Goal: Entertainment & Leisure: Consume media (video, audio)

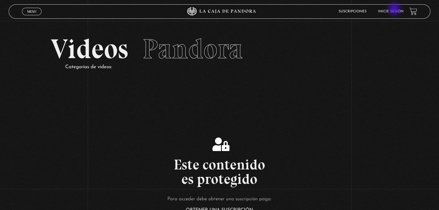
click at [394, 10] on li "Inicie sesión" at bounding box center [390, 11] width 25 height 9
click at [400, 11] on link "Inicie sesión" at bounding box center [390, 11] width 25 height 3
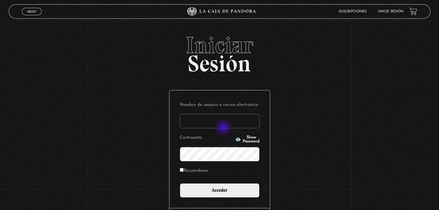
type input "betana007"
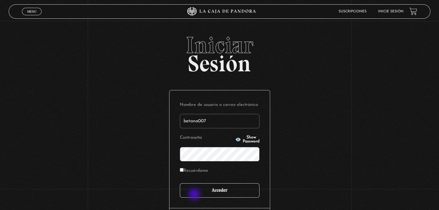
click at [195, 196] on input "Acceder" at bounding box center [220, 191] width 80 height 14
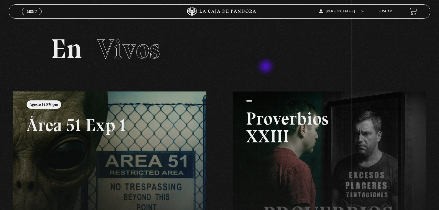
click at [266, 67] on section "En Vivos" at bounding box center [219, 56] width 439 height 71
click at [31, 14] on link "Menu Cerrar" at bounding box center [32, 11] width 20 height 7
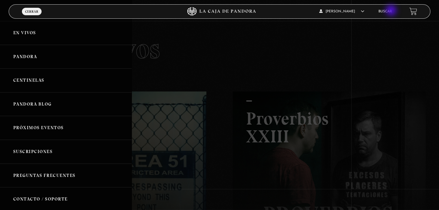
click at [391, 11] on link "Buscar" at bounding box center [385, 11] width 14 height 3
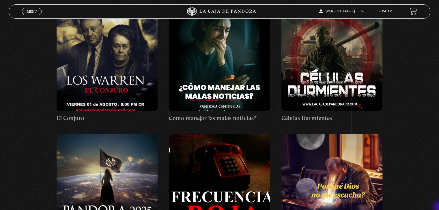
scroll to position [127, 0]
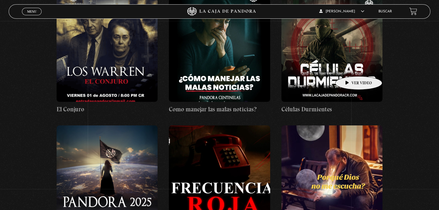
click at [349, 68] on figure at bounding box center [331, 50] width 101 height 104
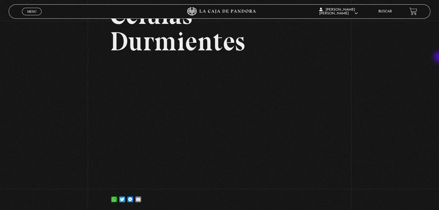
scroll to position [52, 0]
